Goal: Task Accomplishment & Management: Manage account settings

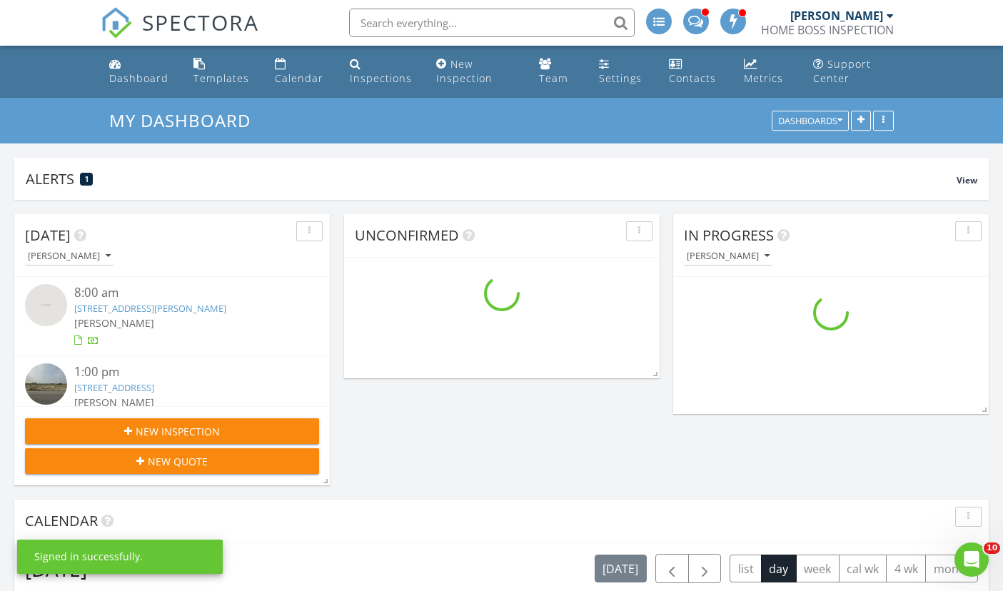
click at [120, 75] on div "Dashboard" at bounding box center [138, 78] width 59 height 14
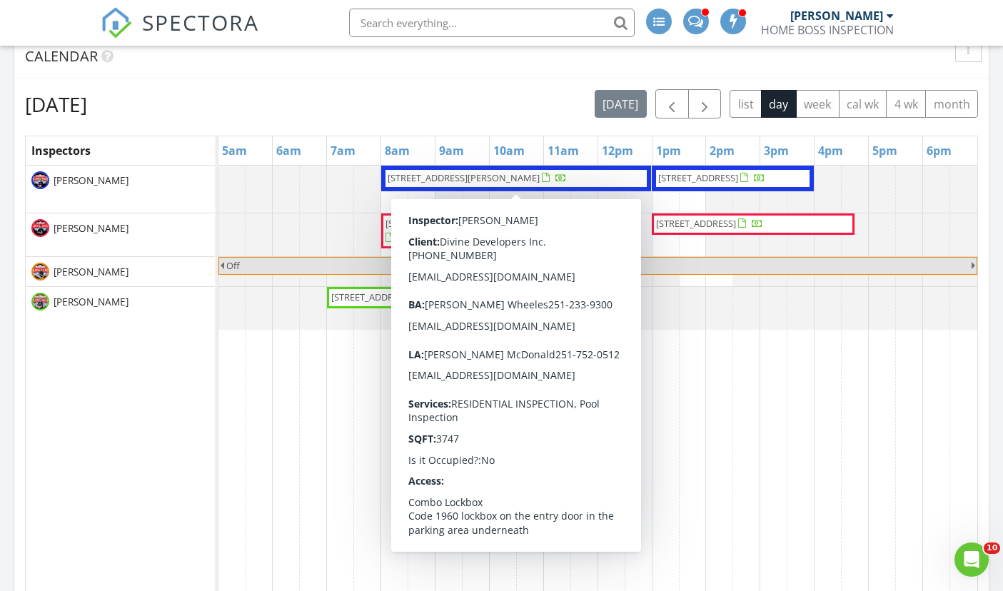
click at [425, 180] on span "[STREET_ADDRESS][PERSON_NAME]" at bounding box center [464, 177] width 152 height 13
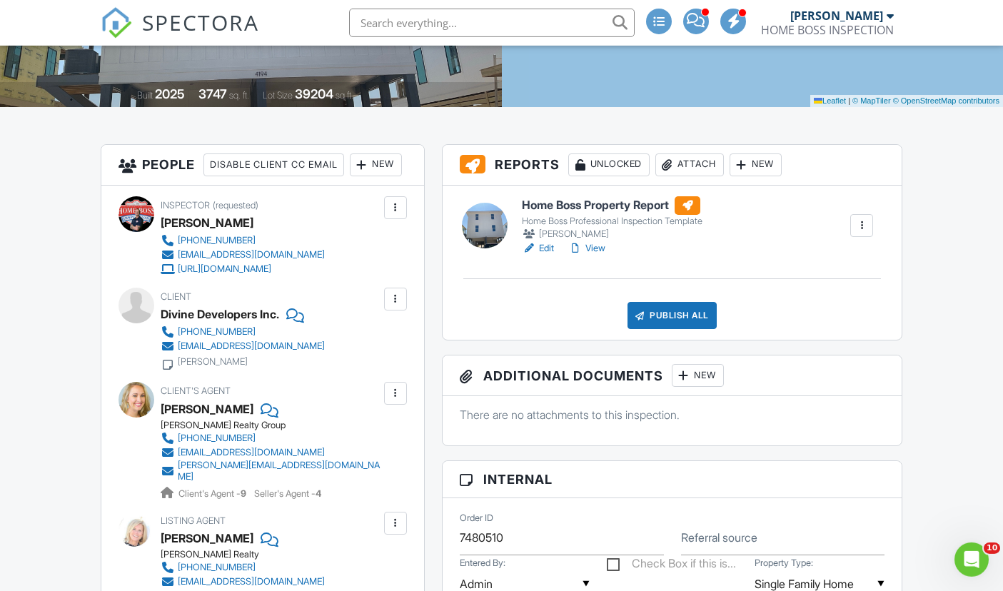
scroll to position [296, 0]
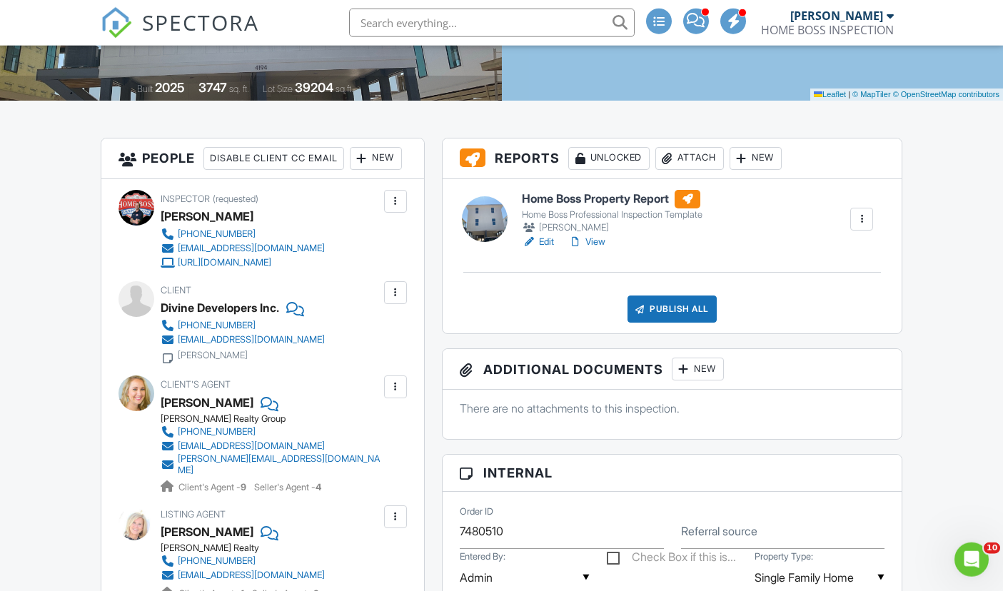
click at [659, 311] on div "Publish All" at bounding box center [672, 309] width 89 height 27
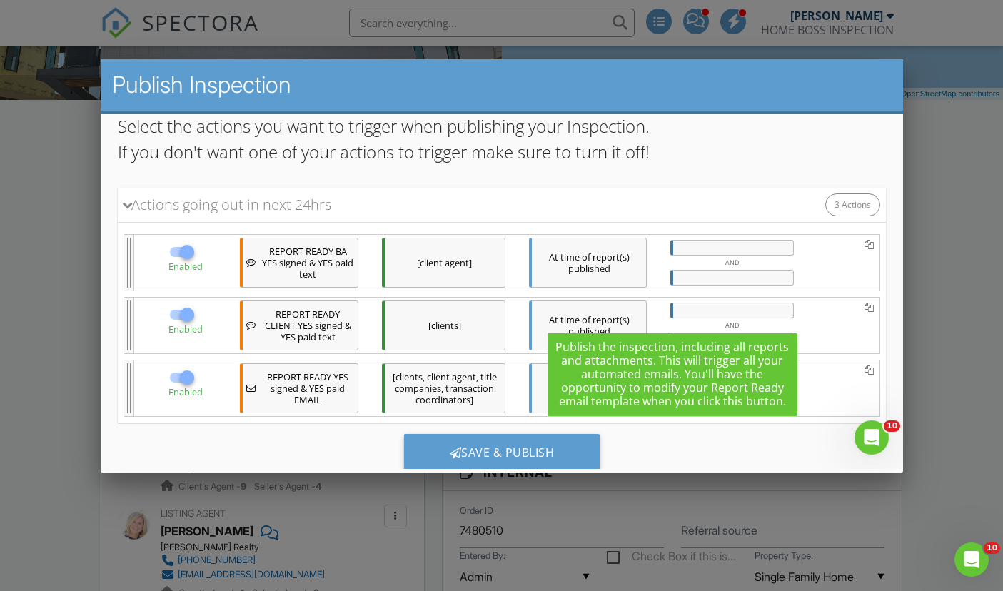
scroll to position [110, 0]
click at [444, 458] on div "Save & Publish" at bounding box center [501, 454] width 196 height 39
